Goal: Task Accomplishment & Management: Manage account settings

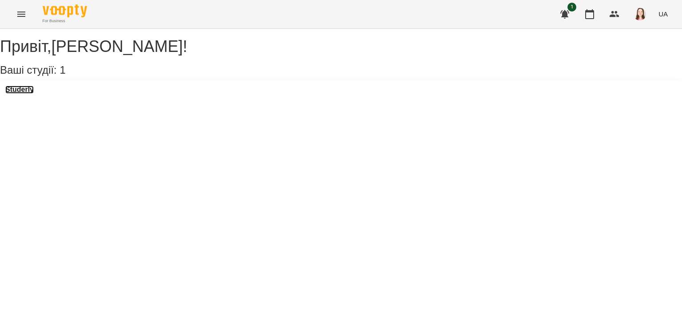
click at [34, 94] on h3 "Studerly" at bounding box center [19, 90] width 28 height 8
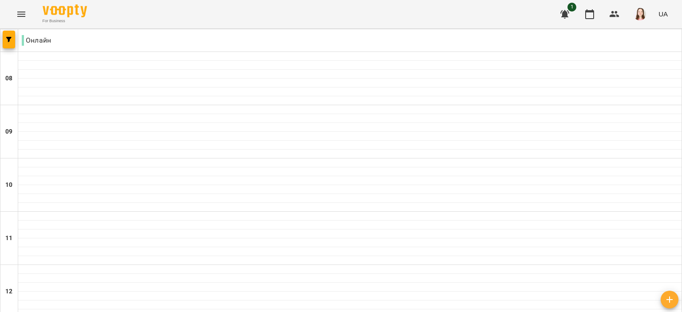
scroll to position [358, 0]
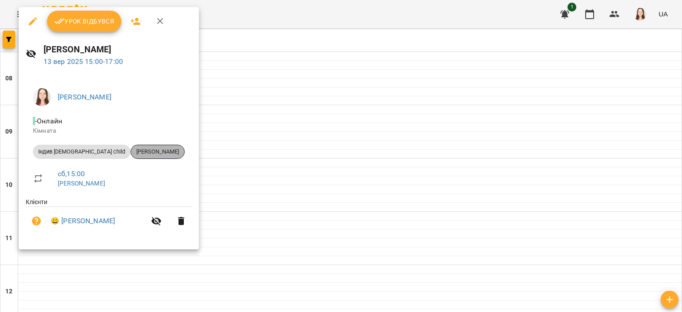
click at [140, 145] on div "[PERSON_NAME]" at bounding box center [157, 152] width 54 height 14
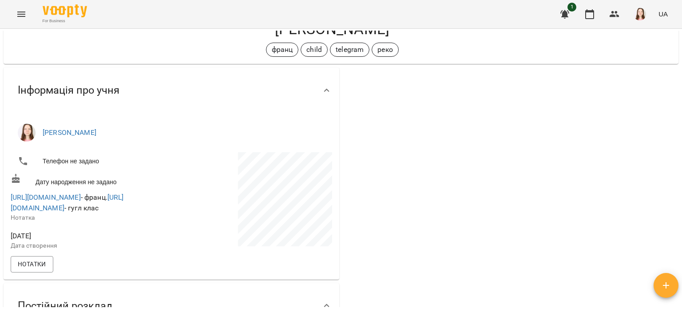
scroll to position [103, 0]
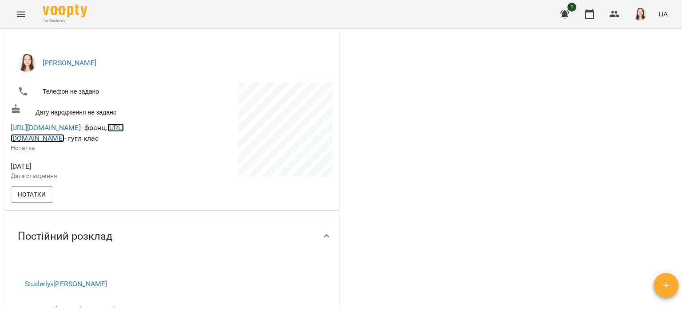
click at [122, 136] on link "https://classroom.google.com/c/NzAyNzU3ODU5NjEx?hl=ru&cjc=wsahpmt" at bounding box center [67, 132] width 113 height 19
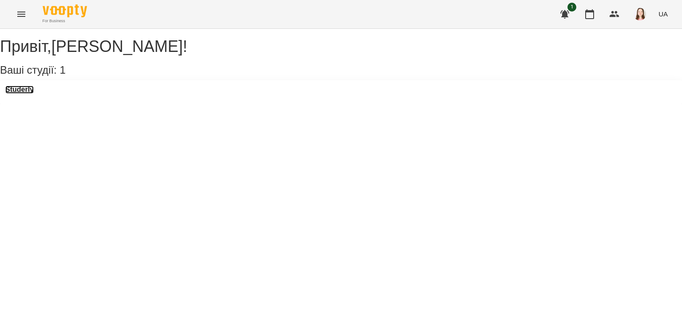
click at [34, 94] on h3 "Studerly" at bounding box center [19, 90] width 28 height 8
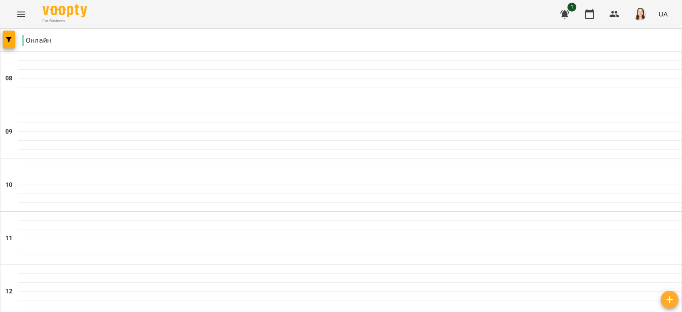
scroll to position [195, 0]
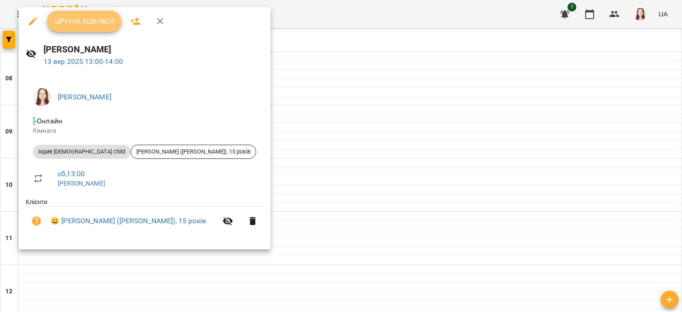
click at [107, 29] on button "Урок відбувся" at bounding box center [84, 21] width 75 height 21
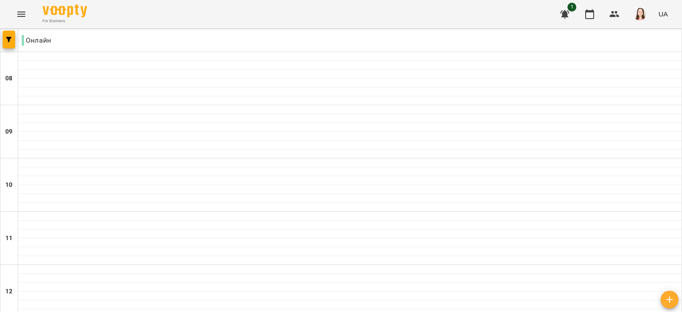
scroll to position [304, 0]
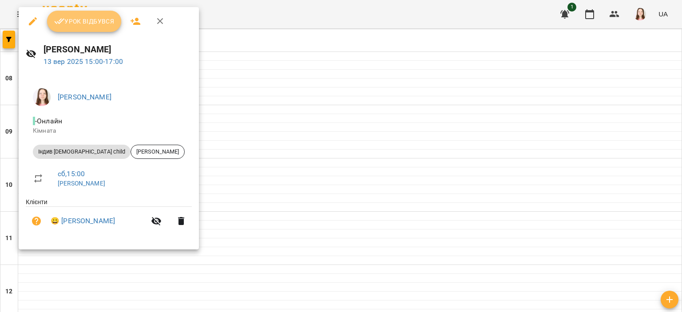
click at [89, 19] on span "Урок відбувся" at bounding box center [84, 21] width 60 height 11
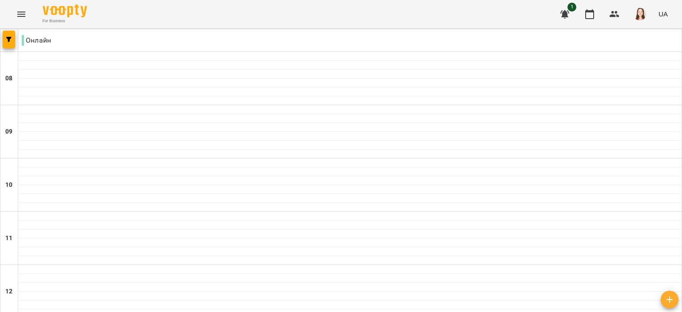
scroll to position [324, 0]
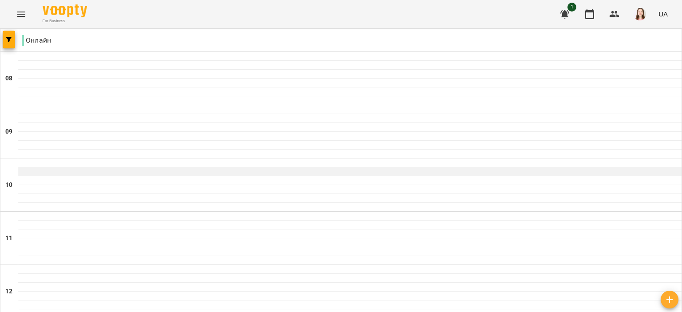
scroll to position [580, 0]
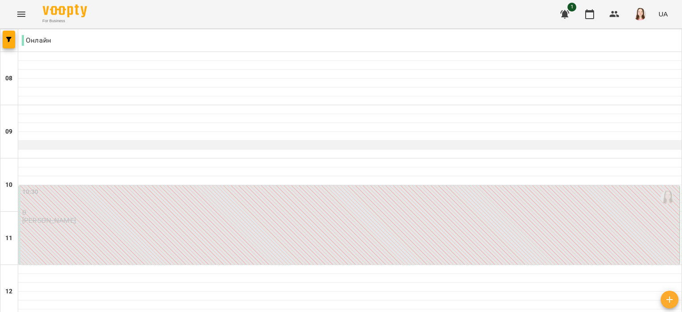
scroll to position [285, 0]
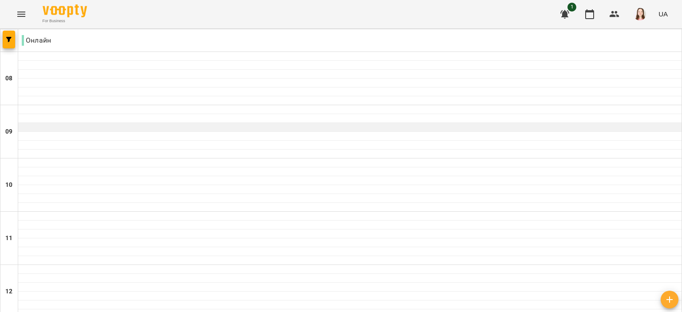
scroll to position [249, 0]
